Goal: Transaction & Acquisition: Book appointment/travel/reservation

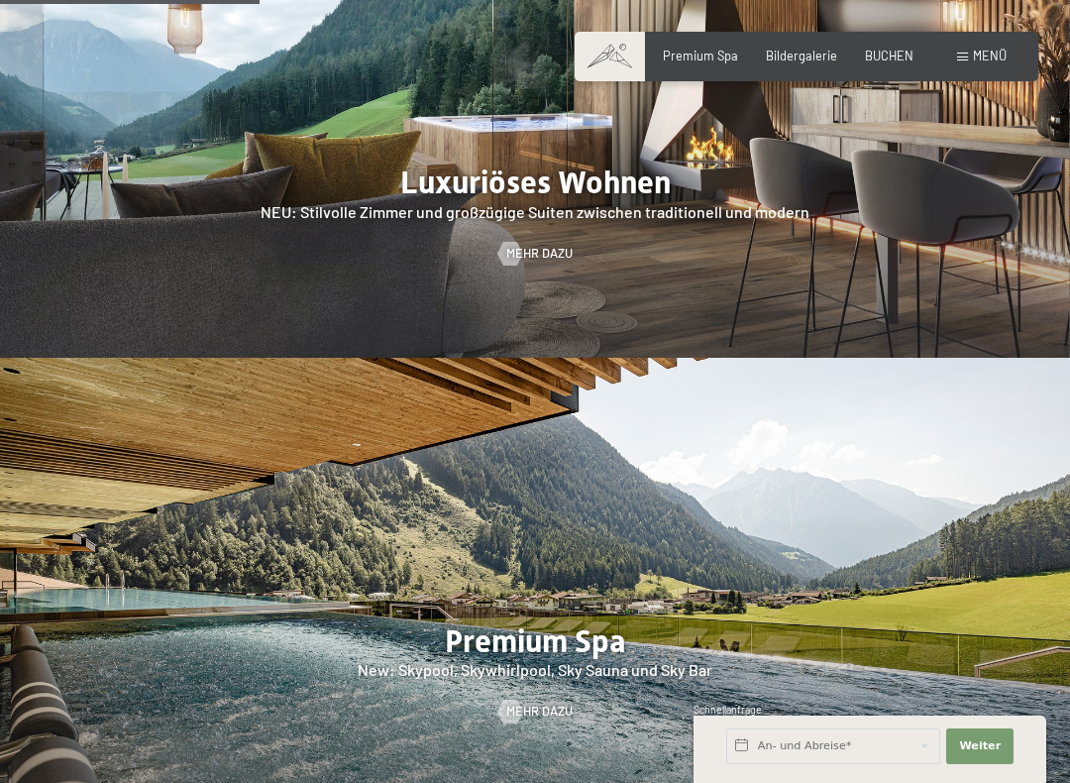
scroll to position [2084, 0]
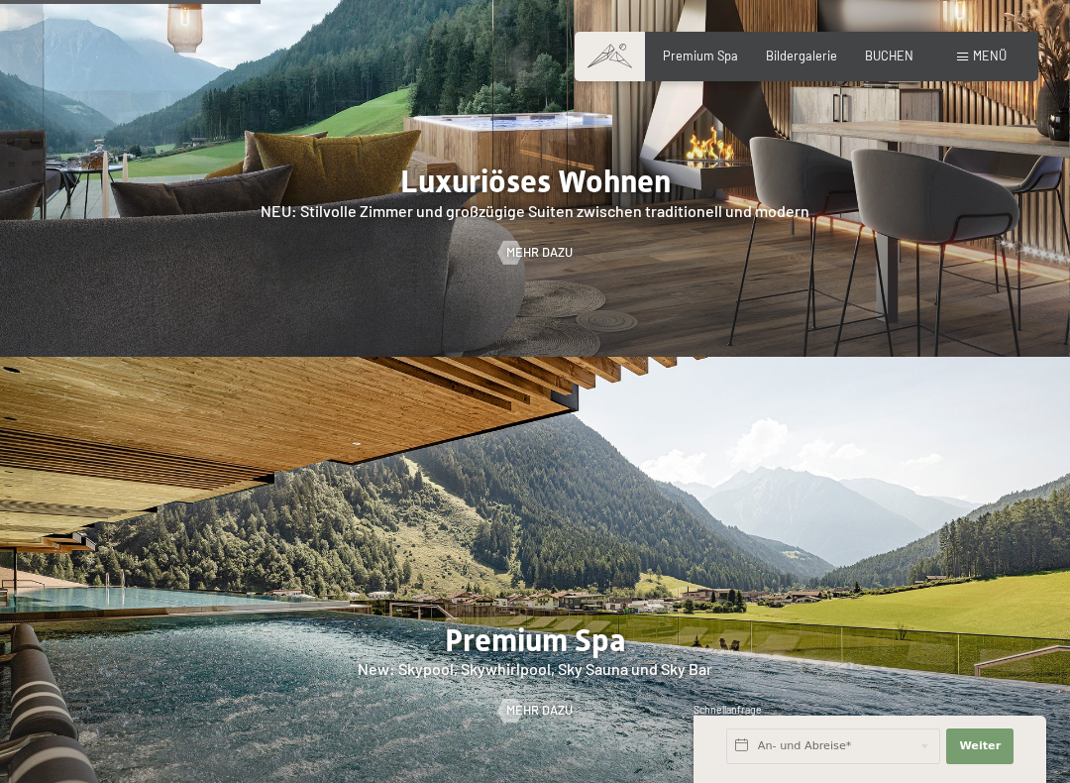
click at [974, 62] on span "Menü" at bounding box center [990, 56] width 34 height 16
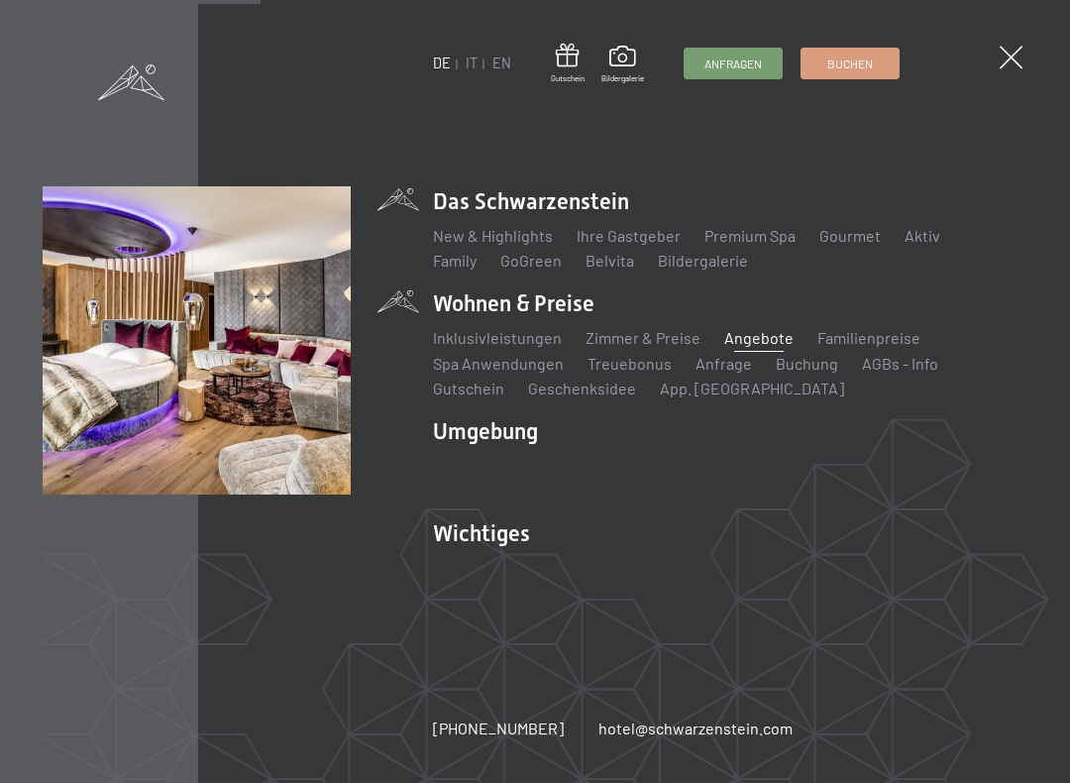
click at [758, 337] on link "Angebote" at bounding box center [758, 337] width 69 height 19
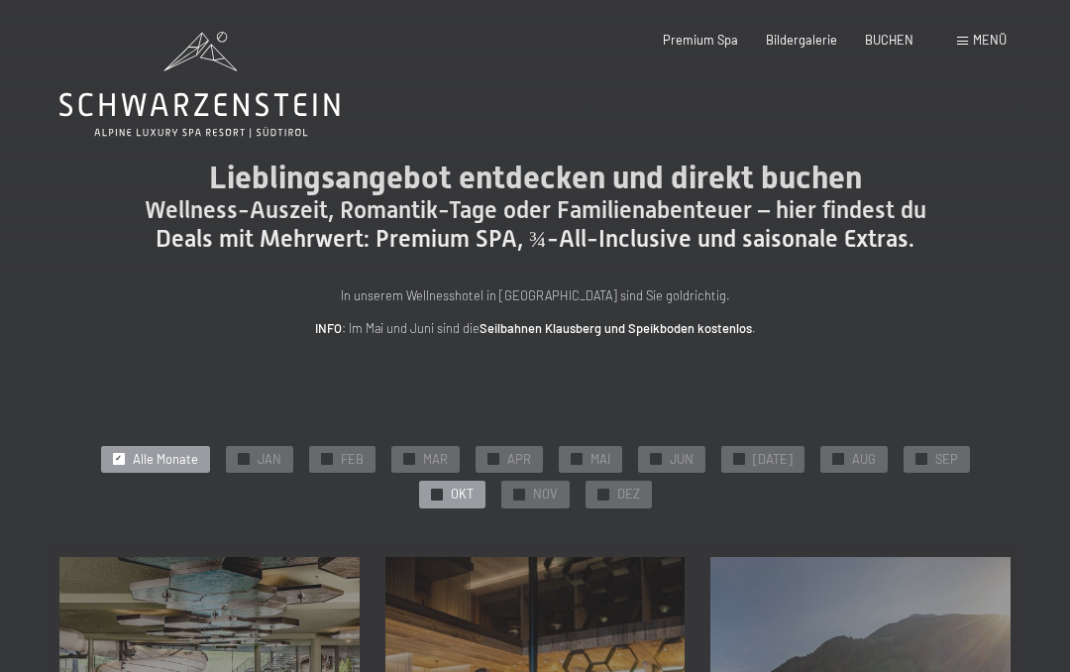
click at [474, 486] on span "OKT" at bounding box center [462, 495] width 23 height 18
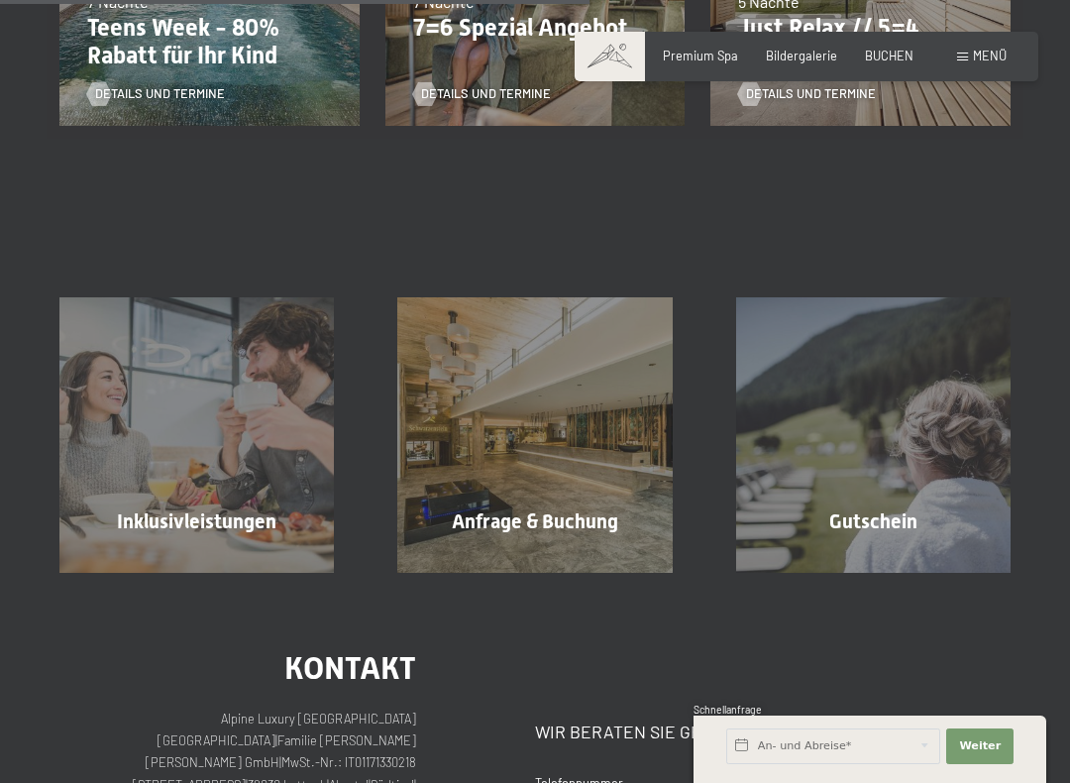
scroll to position [746, 0]
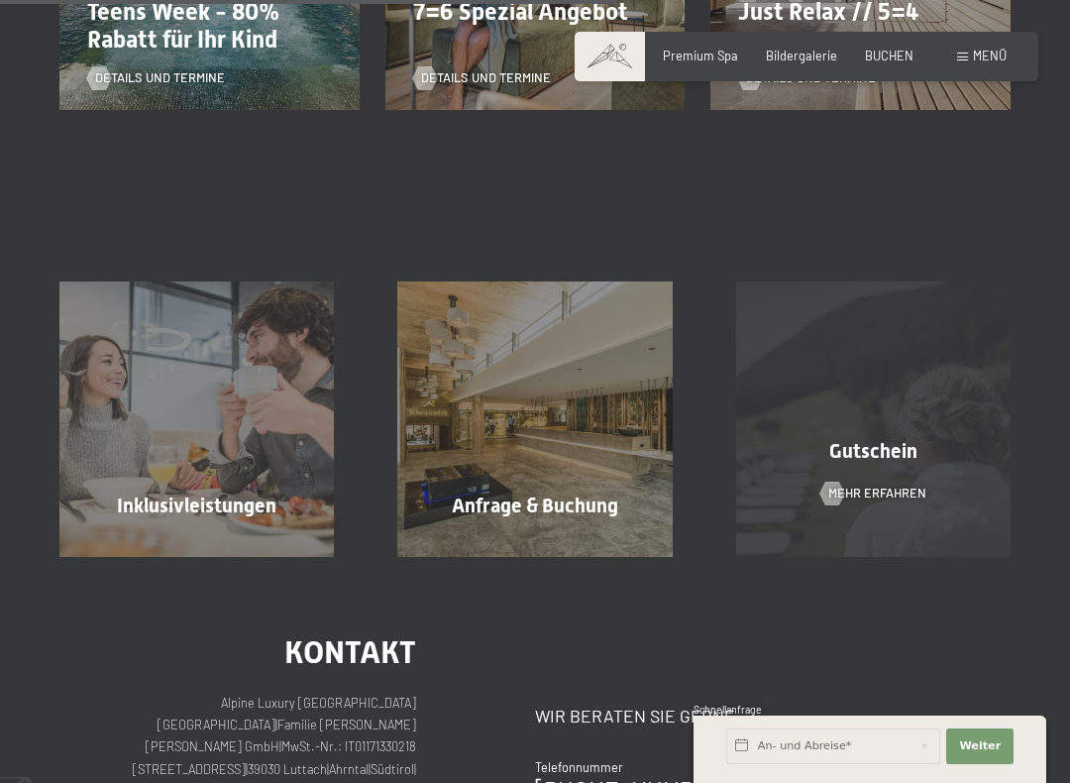
click at [950, 291] on div "Gutschein Mehr erfahren" at bounding box center [873, 418] width 338 height 274
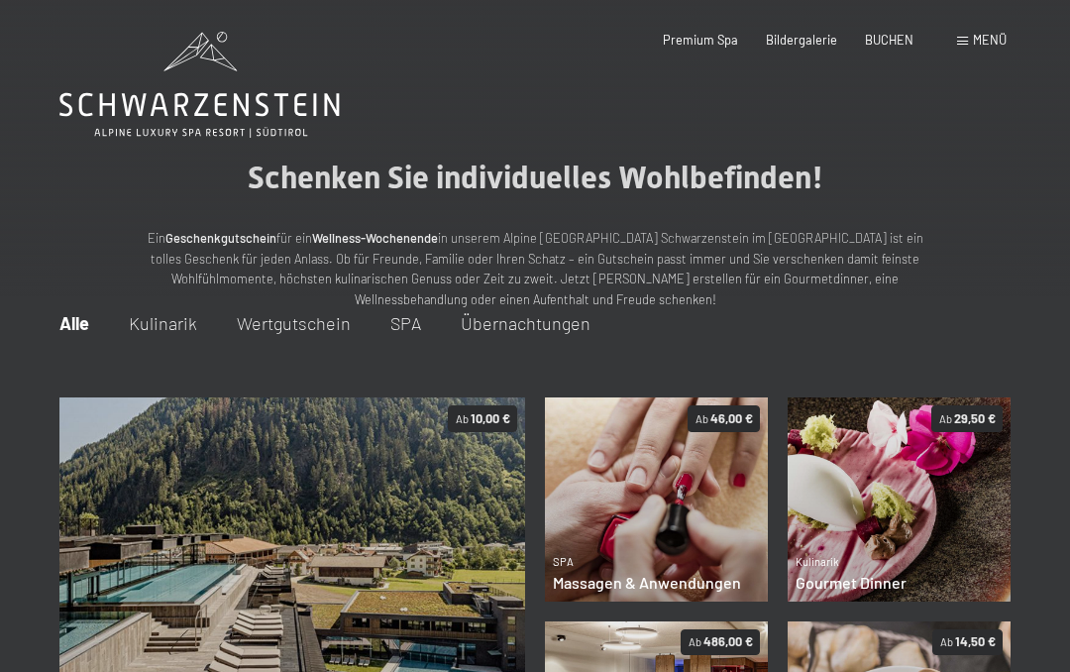
click at [980, 43] on span "Menü" at bounding box center [990, 40] width 34 height 16
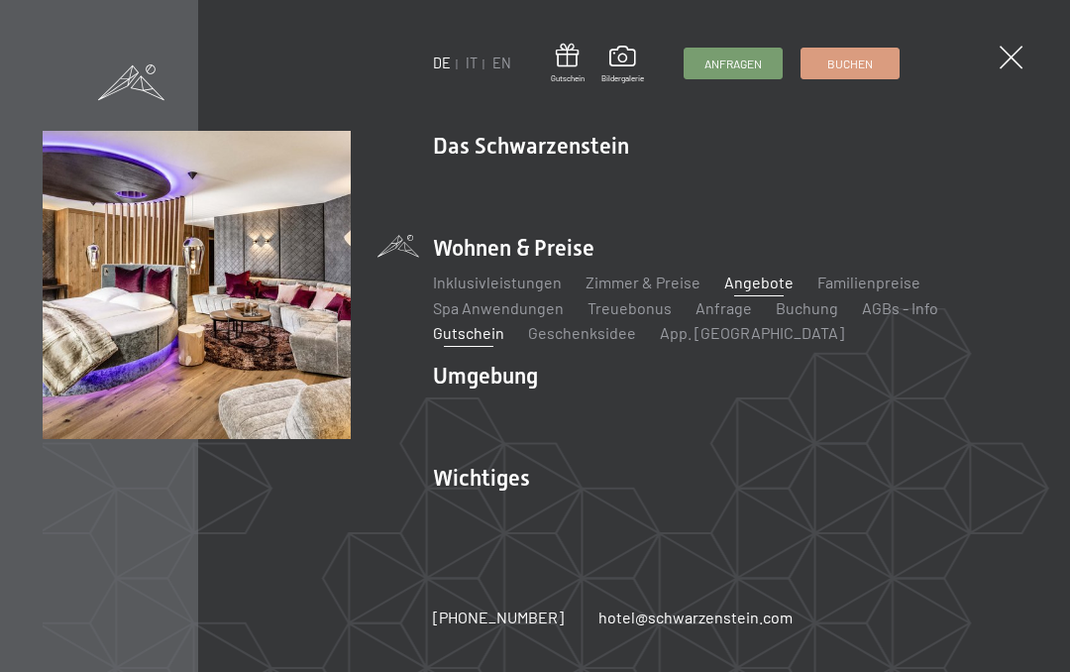
click at [751, 286] on link "Angebote" at bounding box center [758, 281] width 69 height 19
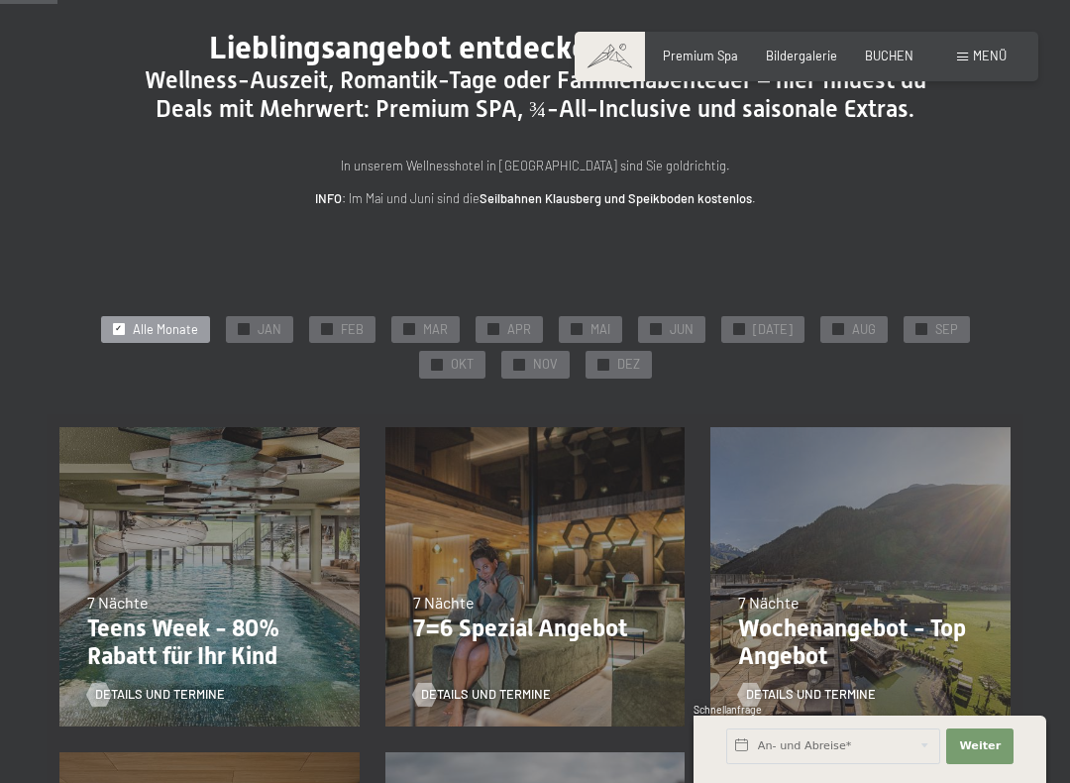
scroll to position [136, 0]
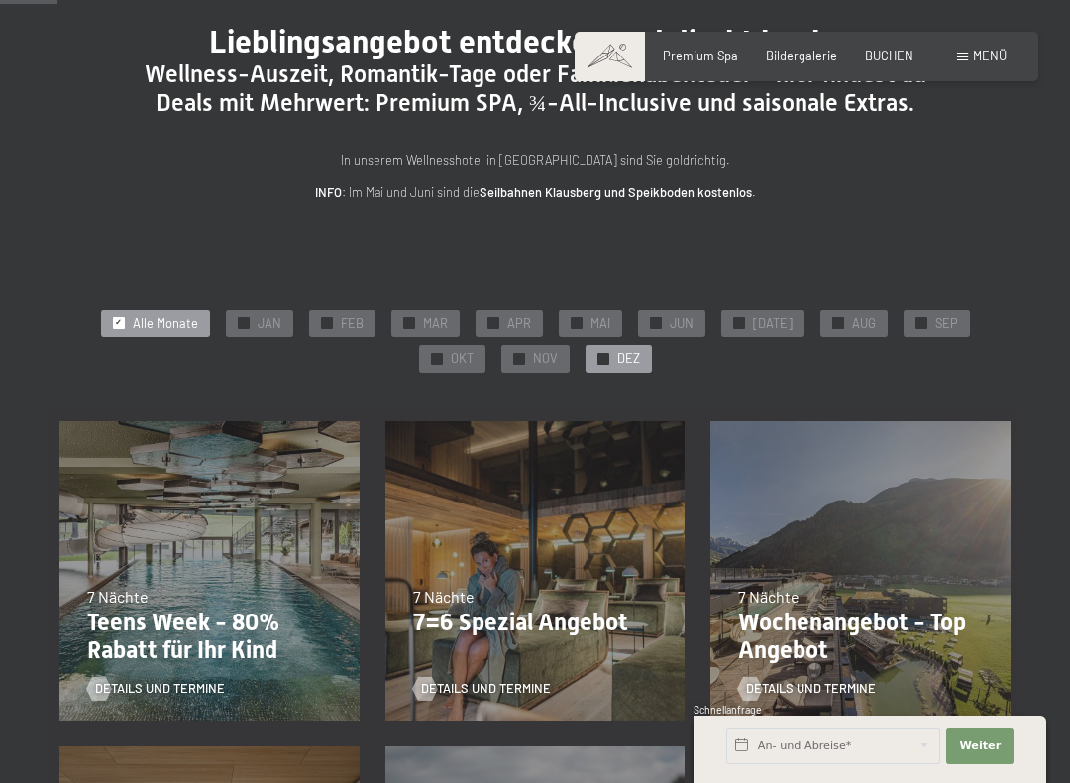
click at [586, 354] on div "✓ DEZ" at bounding box center [619, 359] width 66 height 28
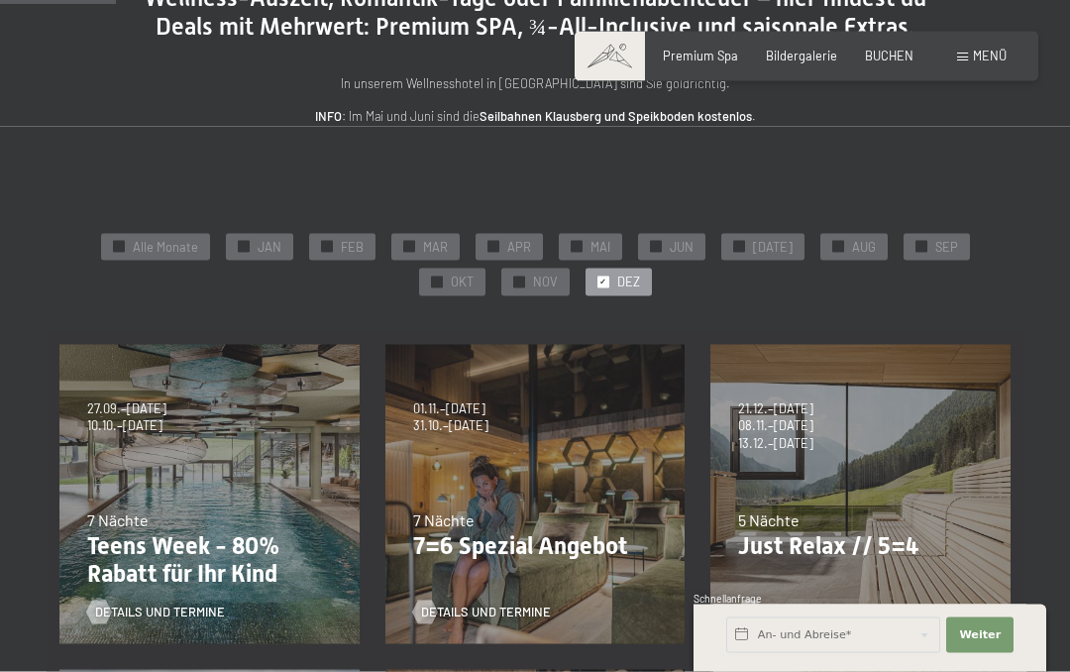
scroll to position [202, 0]
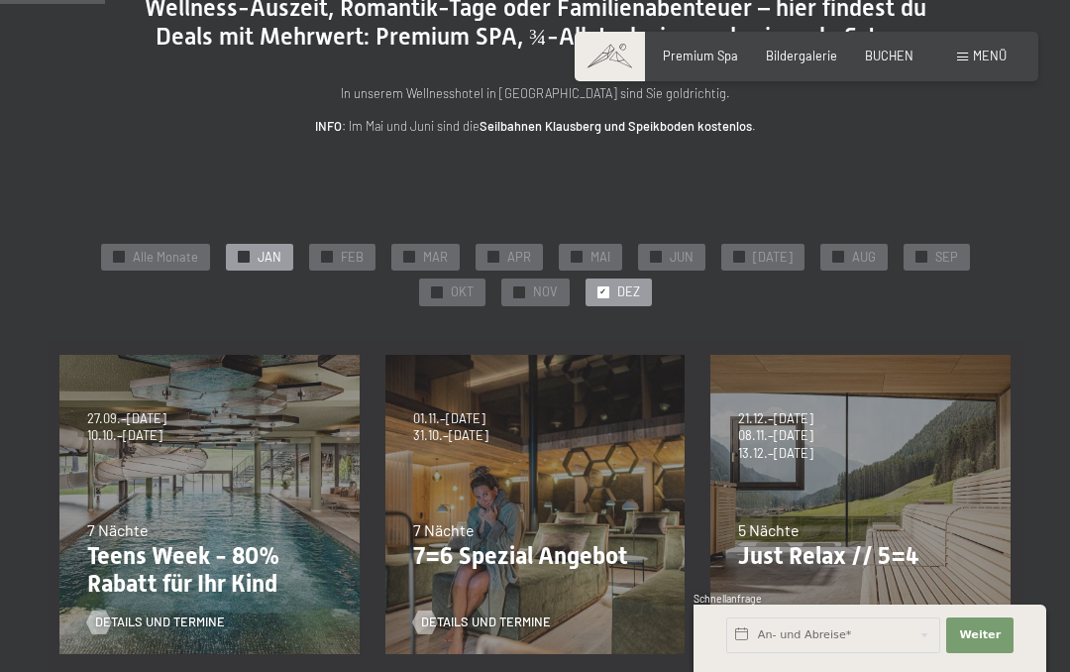
click at [258, 257] on span "JAN" at bounding box center [270, 258] width 24 height 18
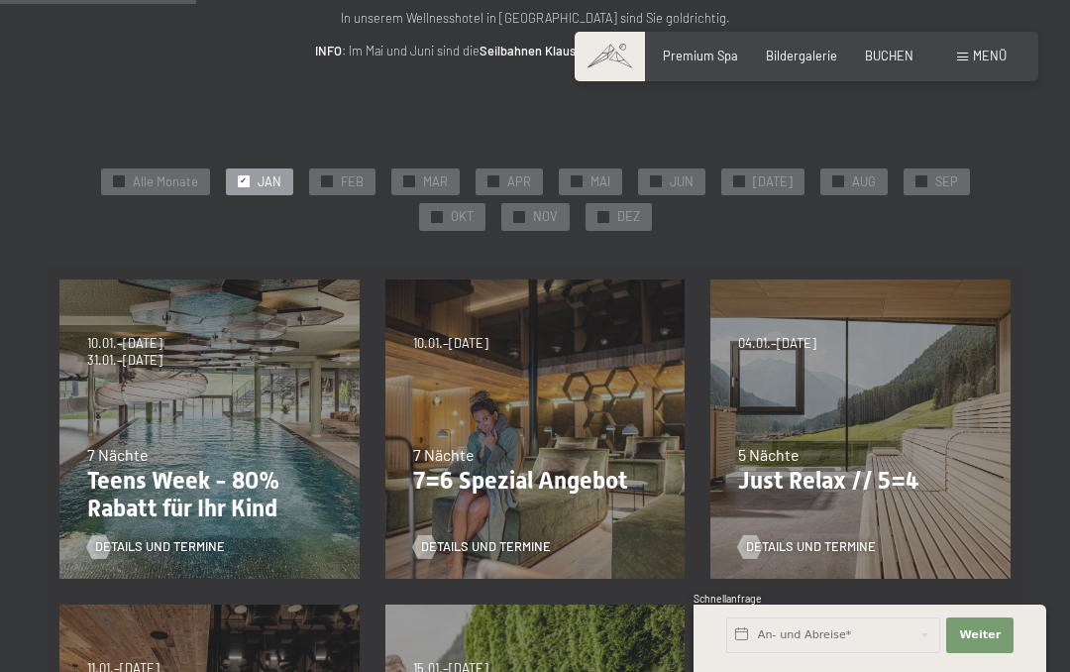
scroll to position [0, 0]
